Goal: Find specific page/section: Find specific page/section

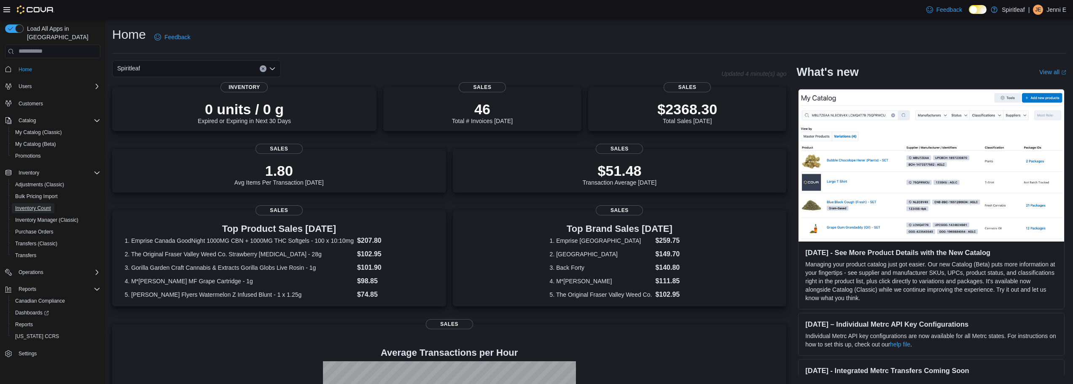
click at [36, 205] on span "Inventory Count" at bounding box center [33, 208] width 36 height 7
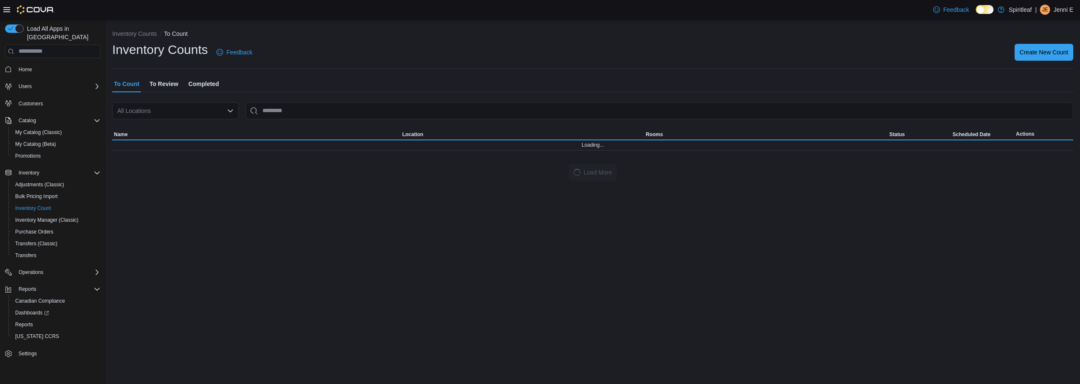
click at [1051, 11] on div "| JE Jenni E" at bounding box center [1054, 10] width 38 height 10
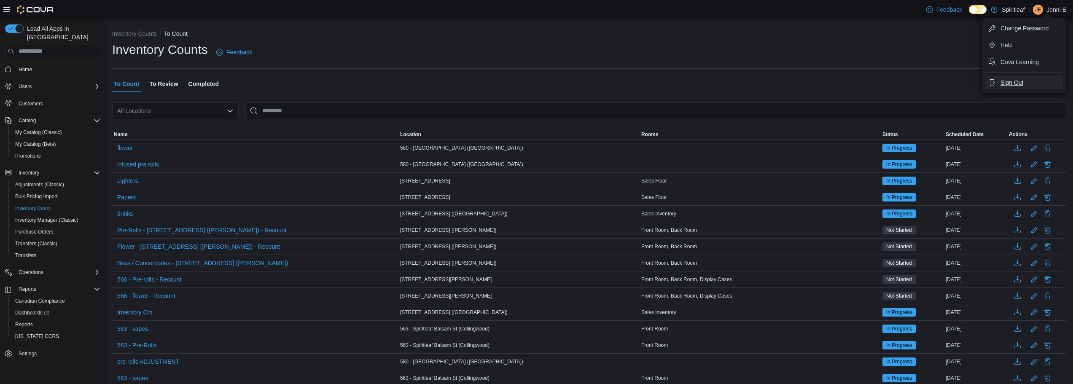
click at [1000, 80] on button "Sign Out" at bounding box center [1025, 82] width 78 height 13
